Goal: Task Accomplishment & Management: Use online tool/utility

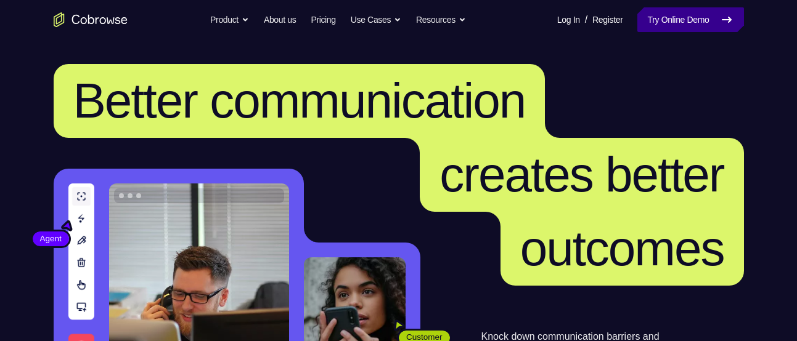
click at [681, 20] on link "Try Online Demo" at bounding box center [690, 19] width 106 height 25
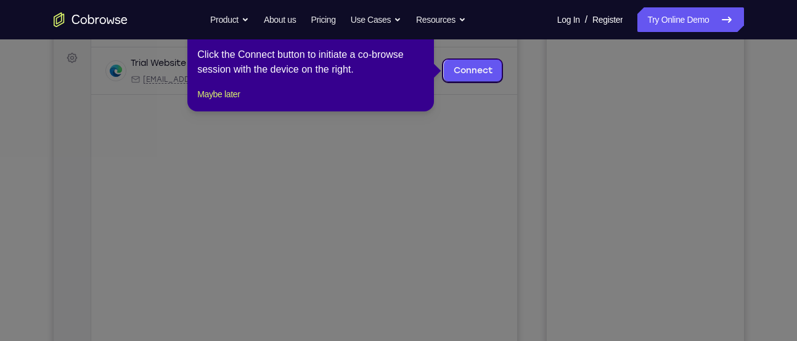
scroll to position [178, 0]
click at [229, 101] on button "Maybe later" at bounding box center [218, 93] width 43 height 15
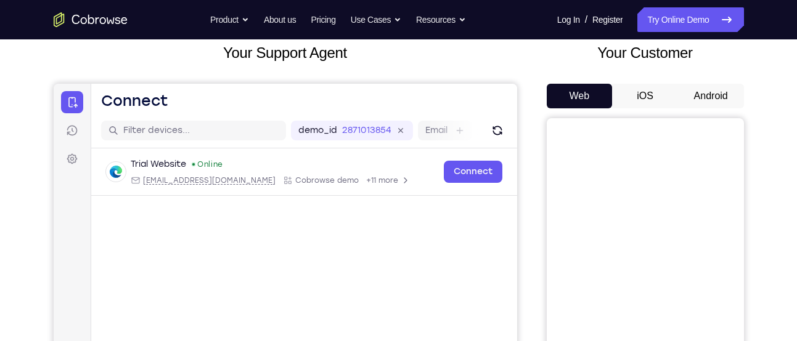
scroll to position [69, 0]
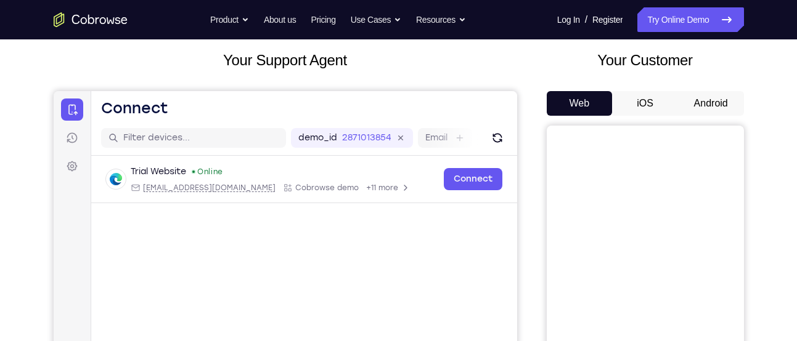
click at [714, 100] on button "Android" at bounding box center [711, 103] width 66 height 25
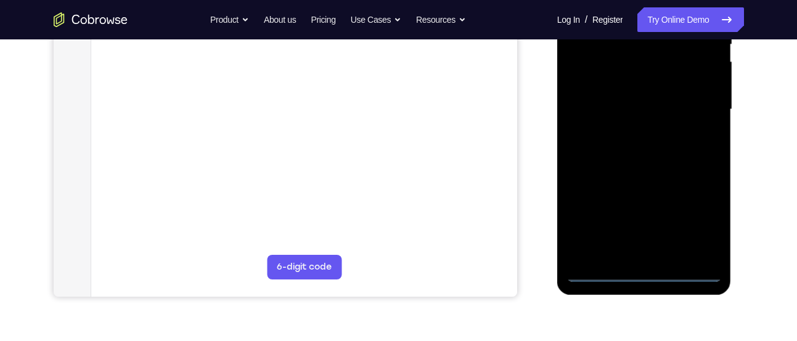
scroll to position [279, 0]
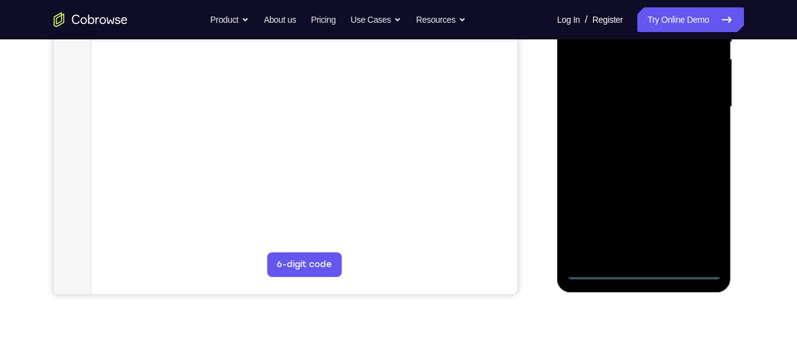
click at [650, 270] on div at bounding box center [643, 107] width 155 height 345
click at [699, 222] on div at bounding box center [643, 107] width 155 height 345
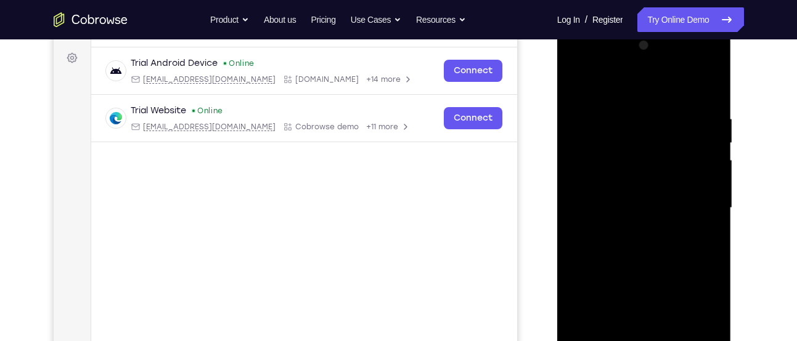
scroll to position [177, 0]
click at [577, 68] on div at bounding box center [643, 208] width 155 height 345
click at [696, 204] on div at bounding box center [643, 208] width 155 height 345
click at [629, 231] on div at bounding box center [643, 208] width 155 height 345
click at [605, 198] on div at bounding box center [643, 208] width 155 height 345
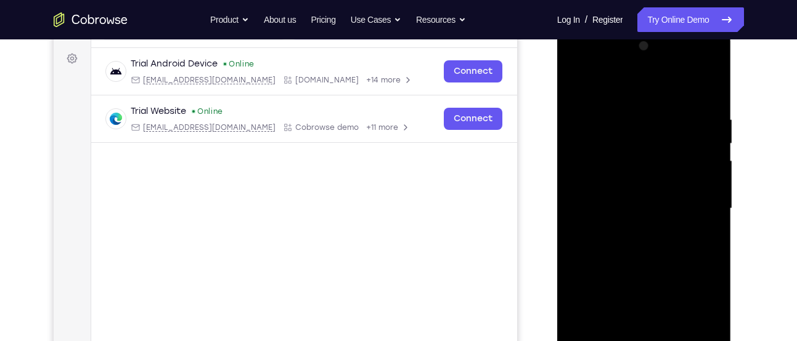
click at [659, 208] on div at bounding box center [643, 208] width 155 height 345
click at [645, 249] on div at bounding box center [643, 208] width 155 height 345
click at [641, 267] on div at bounding box center [643, 208] width 155 height 345
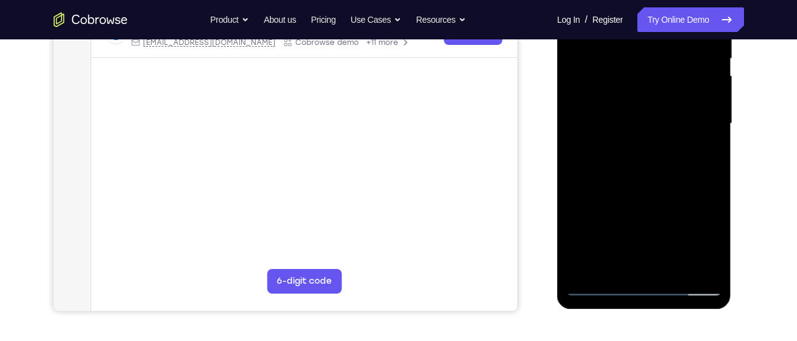
scroll to position [263, 0]
click at [656, 156] on div at bounding box center [643, 123] width 155 height 345
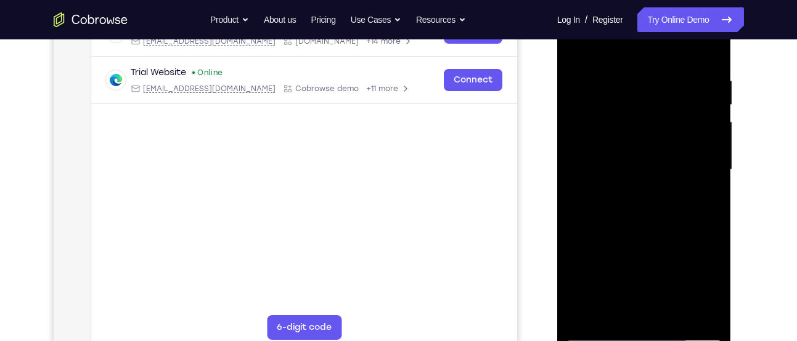
scroll to position [213, 0]
